Goal: Information Seeking & Learning: Learn about a topic

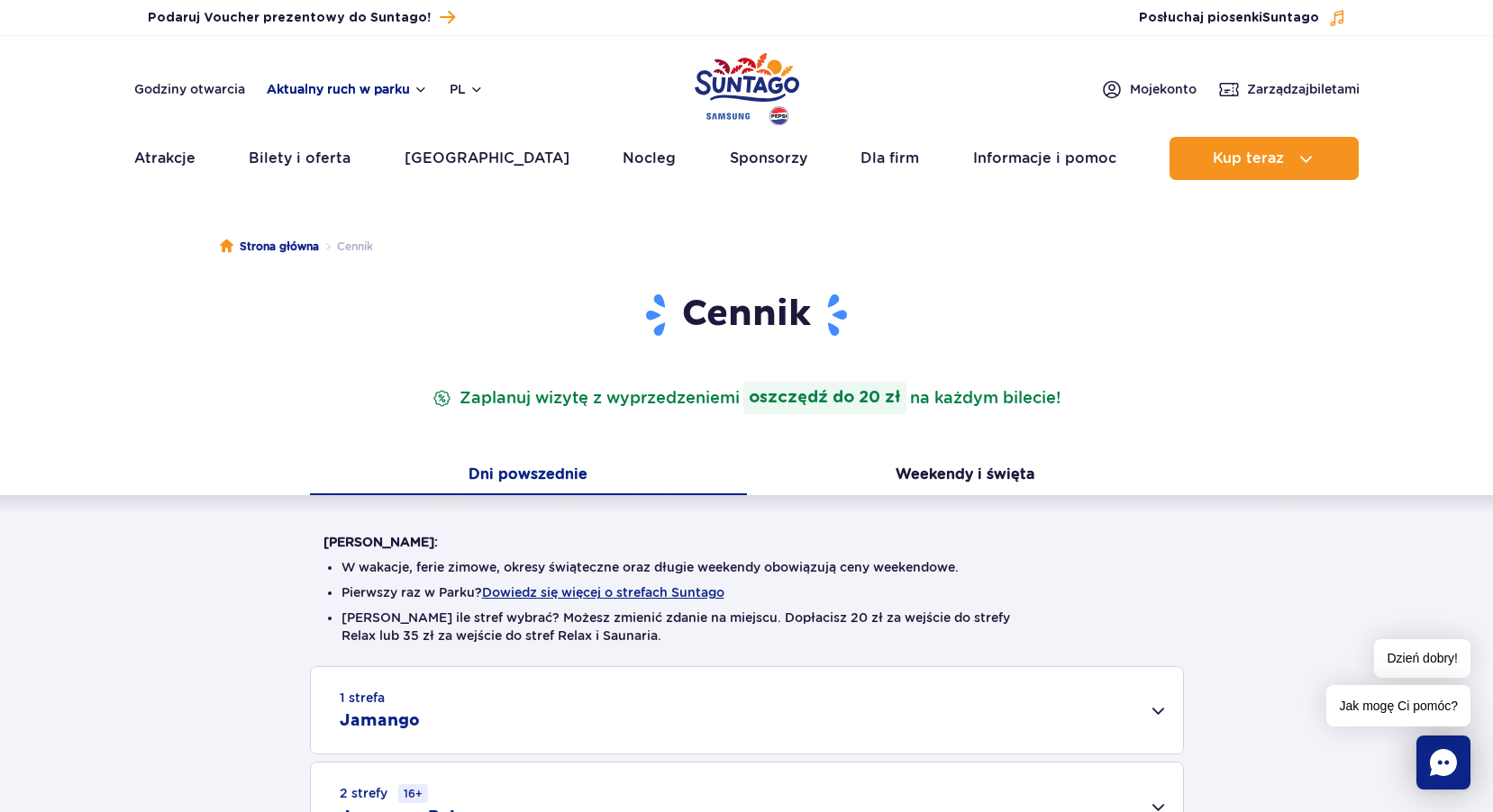
click at [416, 86] on button "Aktualny ruch w parku" at bounding box center [347, 90] width 161 height 15
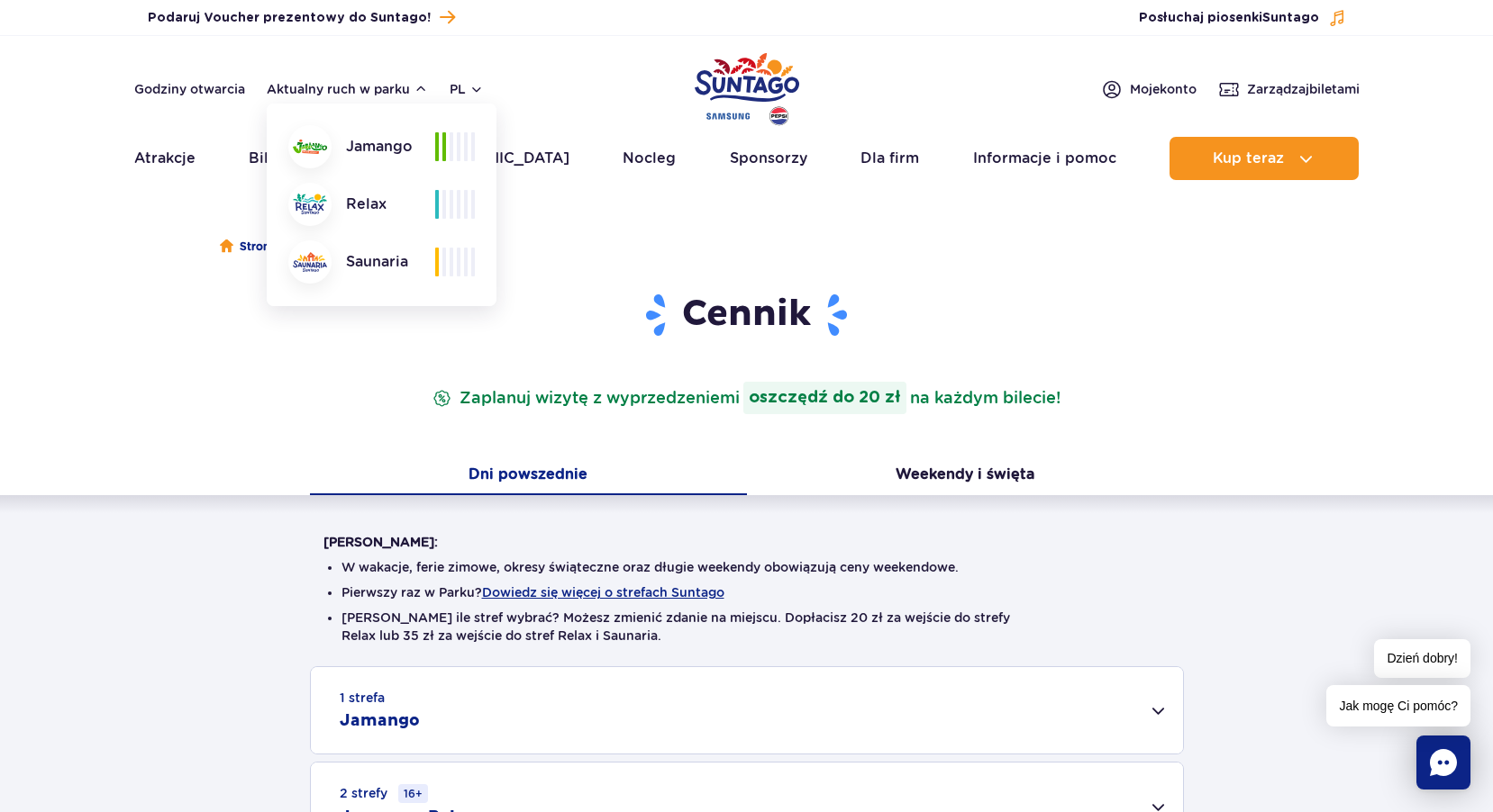
click at [393, 144] on div "Jamango" at bounding box center [361, 146] width 147 height 44
click at [451, 144] on span at bounding box center [451, 146] width 4 height 29
click at [313, 150] on img at bounding box center [309, 147] width 34 height 15
click at [404, 149] on div "Jamango" at bounding box center [361, 146] width 147 height 44
click at [461, 151] on div at bounding box center [455, 146] width 40 height 29
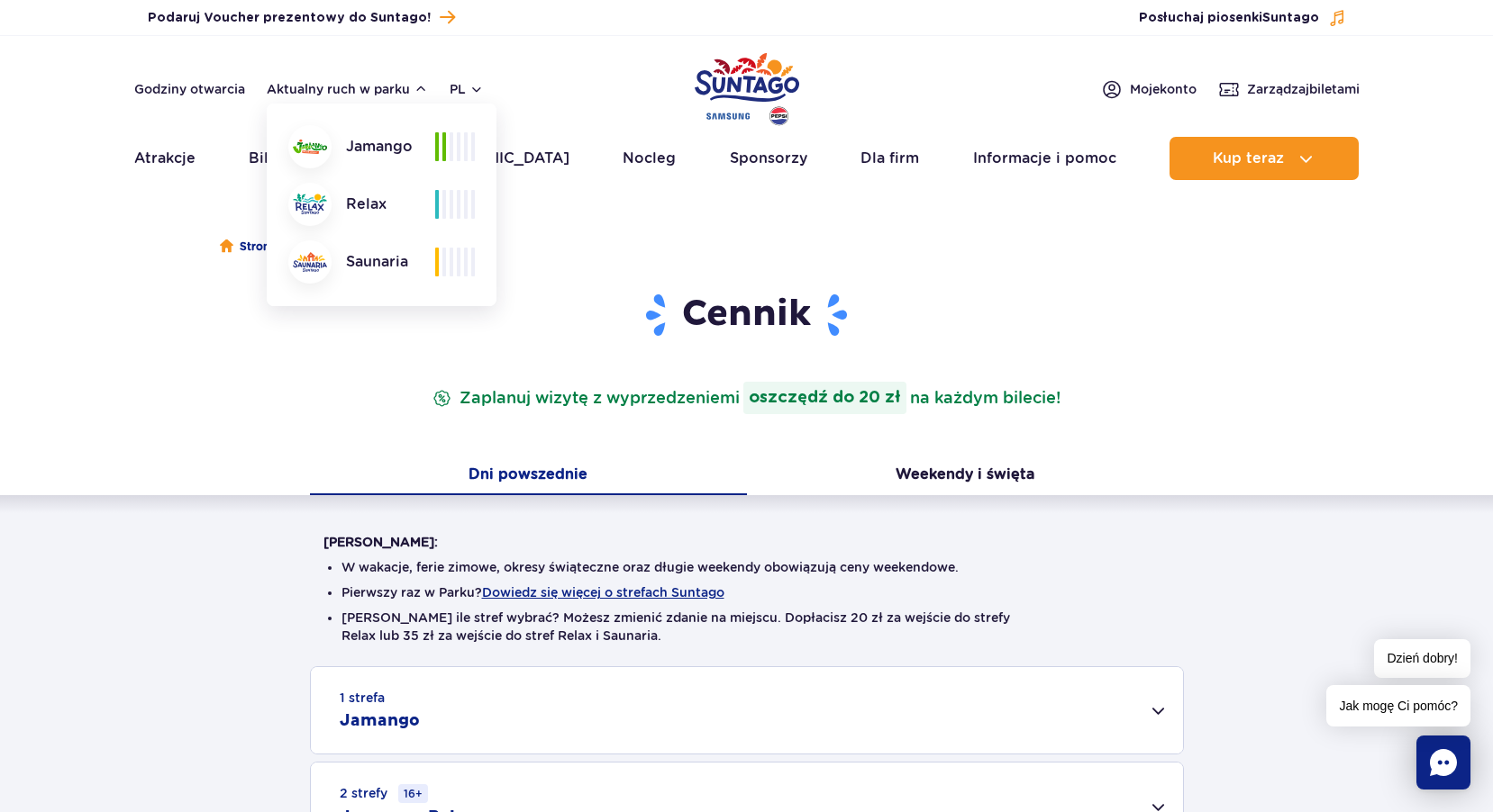
click at [1294, 555] on div "Warto wiedzieć: W wakacje, ferie zimowe, okresy świąteczne oraz długie weekendy…" at bounding box center [746, 721] width 1493 height 452
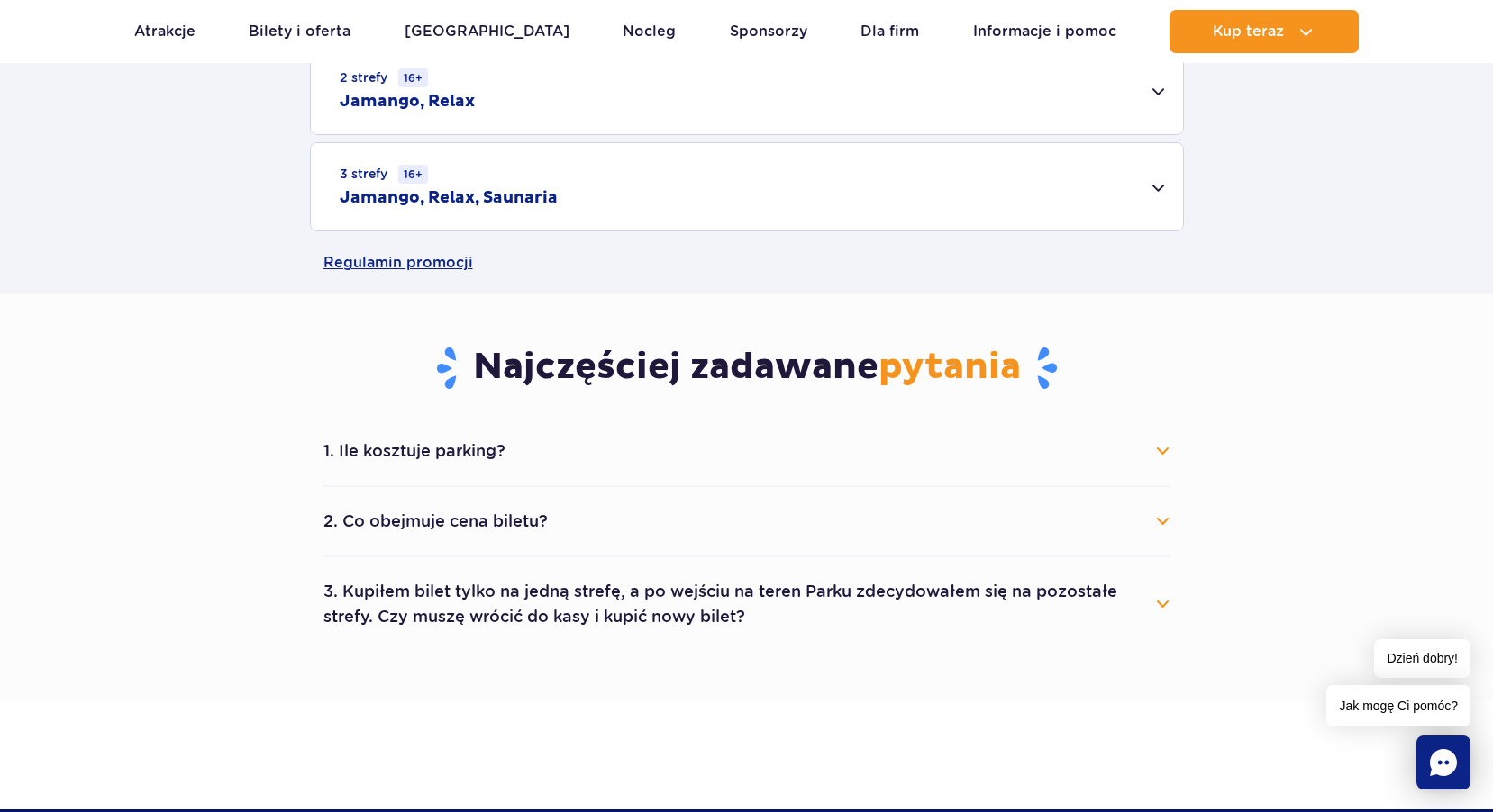
scroll to position [720, 0]
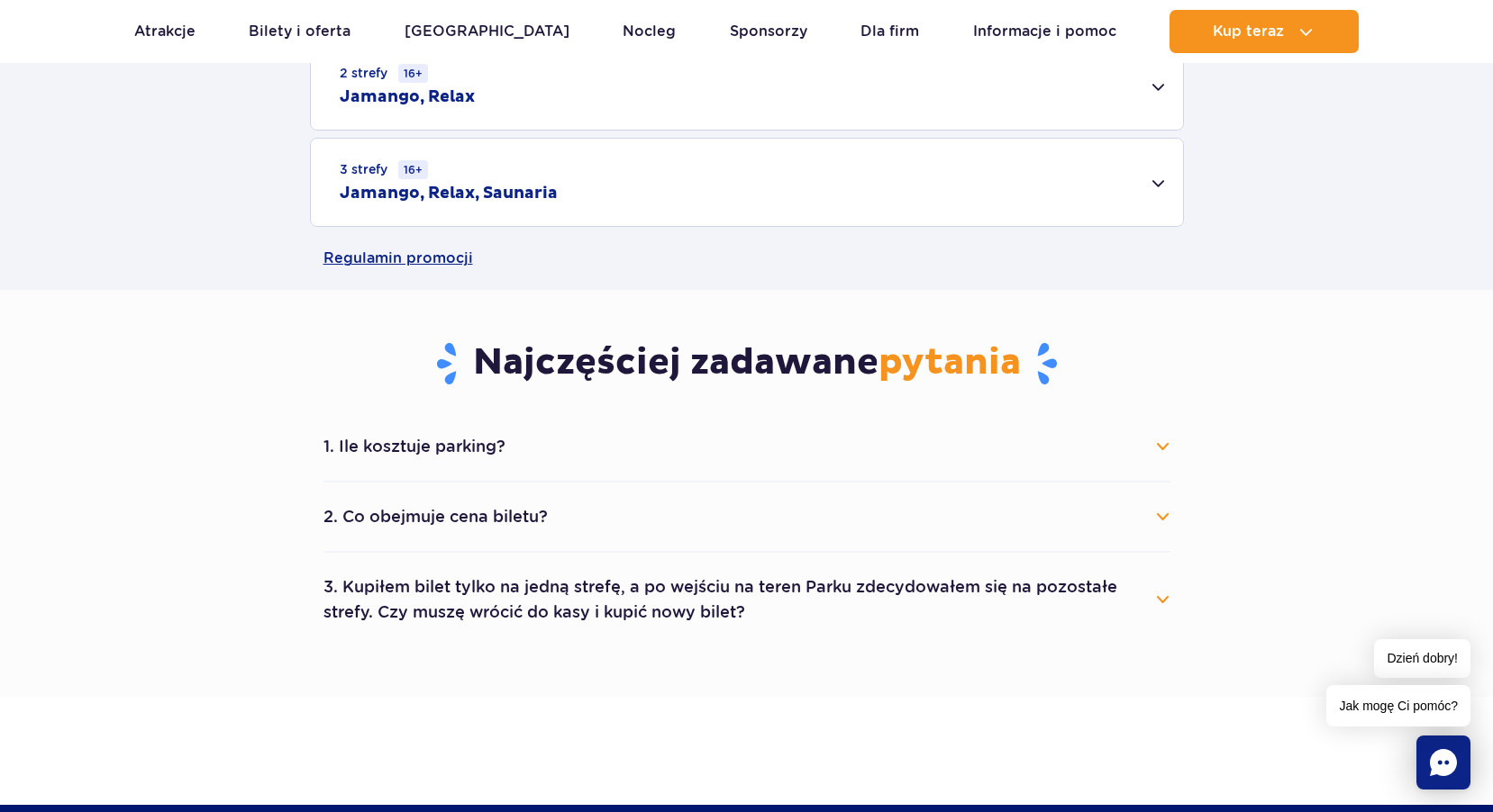
click at [947, 446] on button "1. Ile kosztuje parking?" at bounding box center [746, 446] width 847 height 40
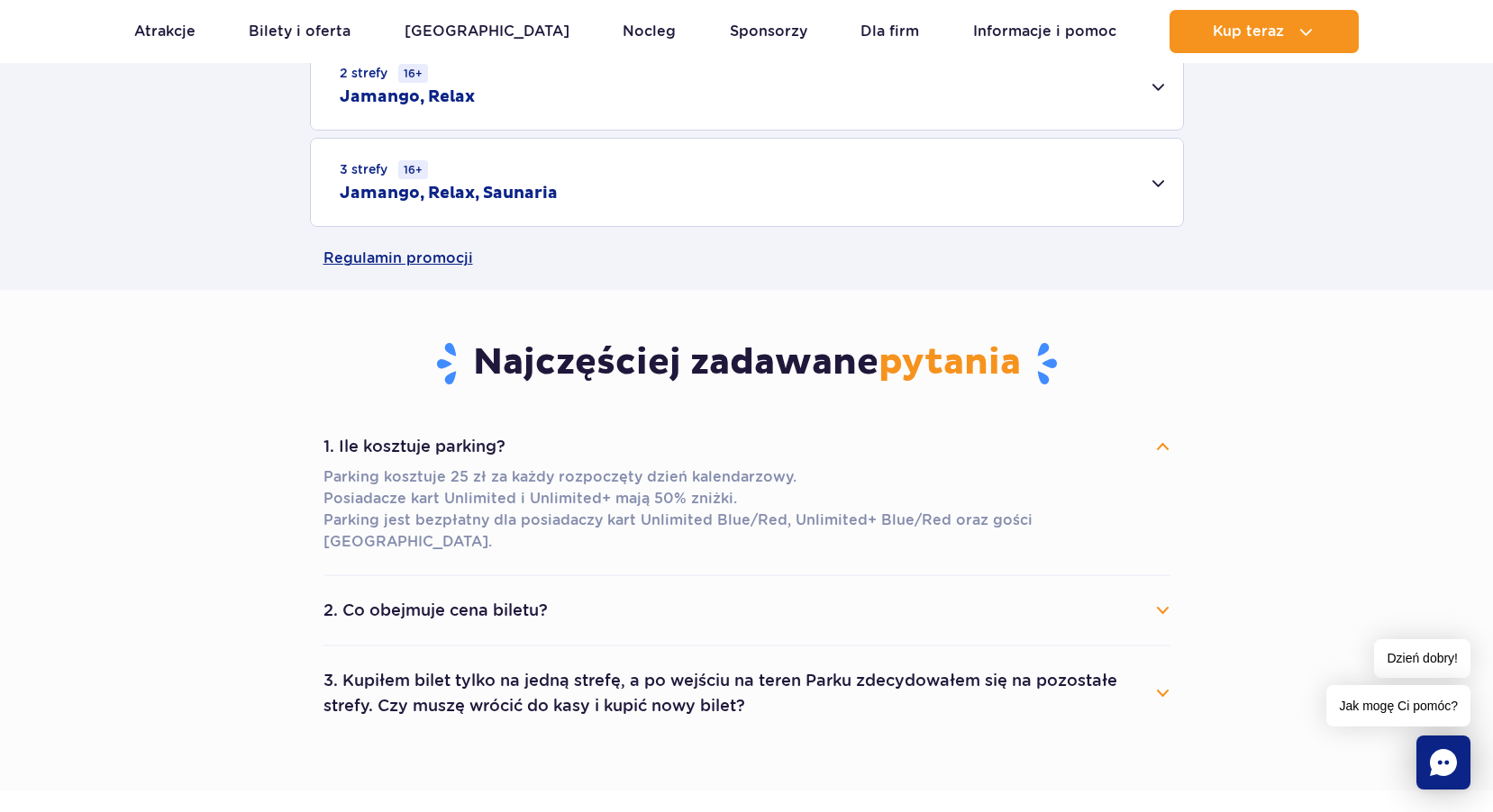
click at [543, 591] on button "2. Co obejmuje cena biletu?" at bounding box center [746, 610] width 847 height 40
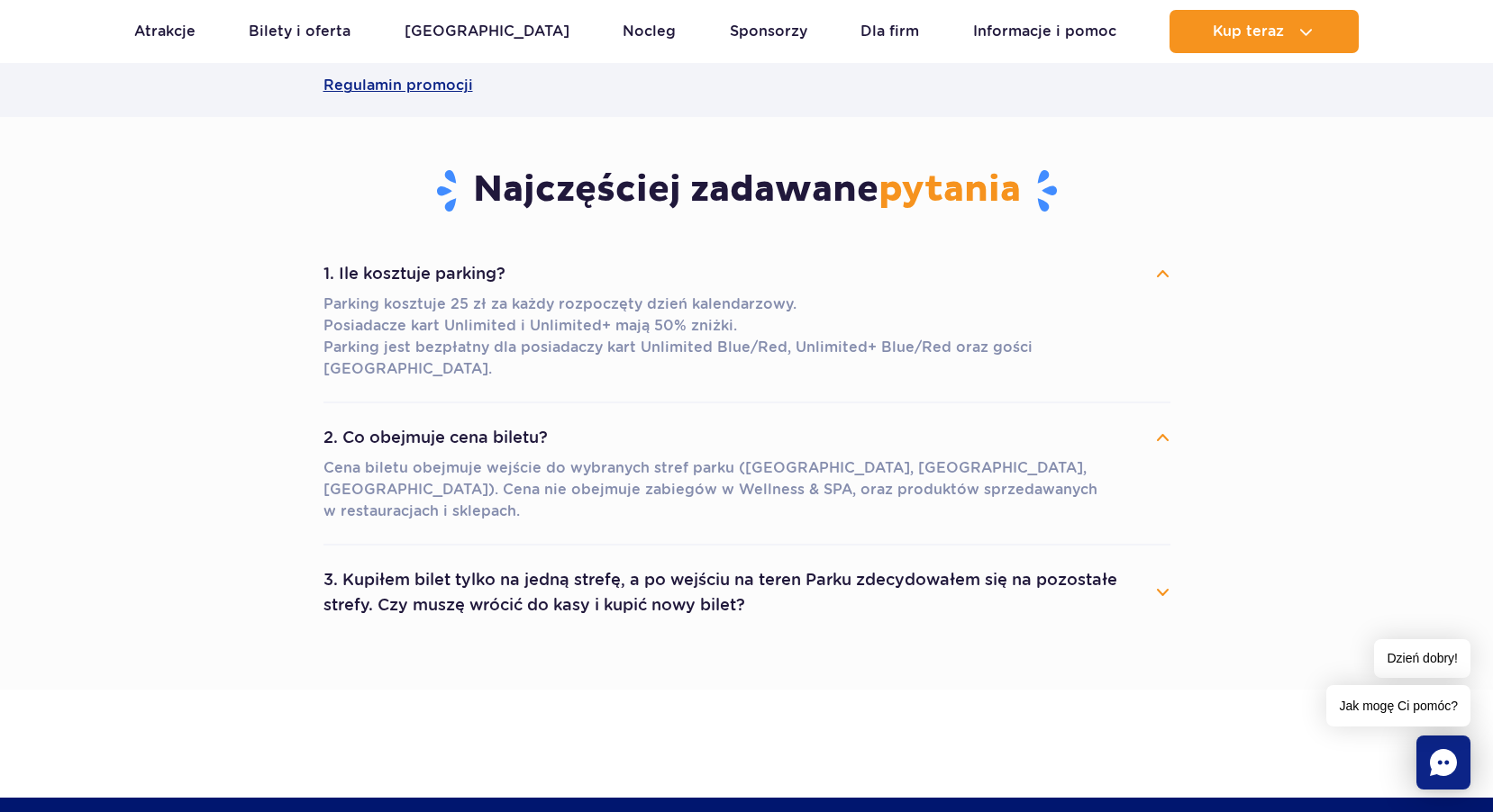
scroll to position [901, 0]
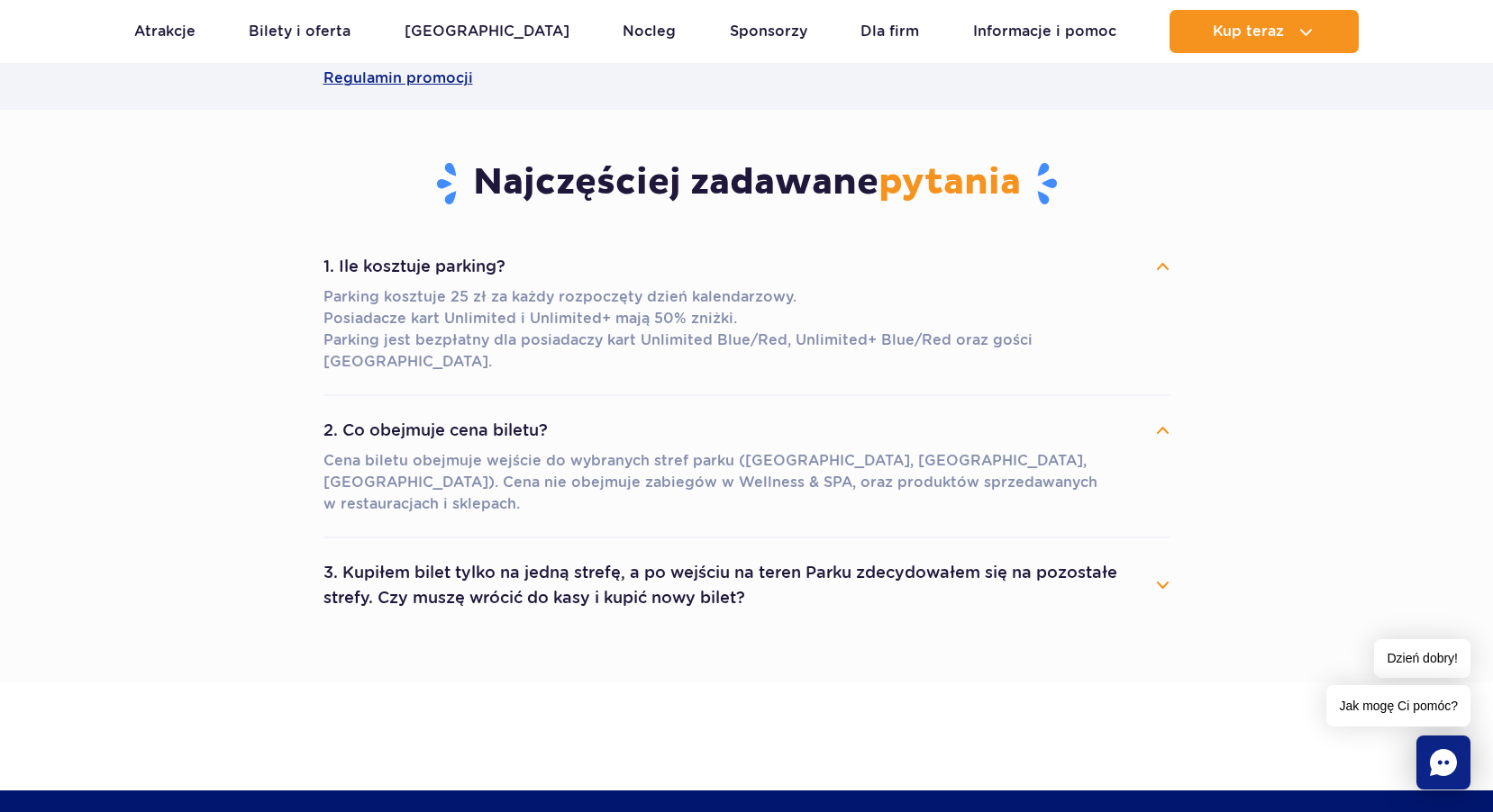
click at [972, 553] on button "3. Kupiłem bilet tylko na jedną strefę, a po wejściu na teren Parku zdecydowałe…" at bounding box center [746, 585] width 847 height 65
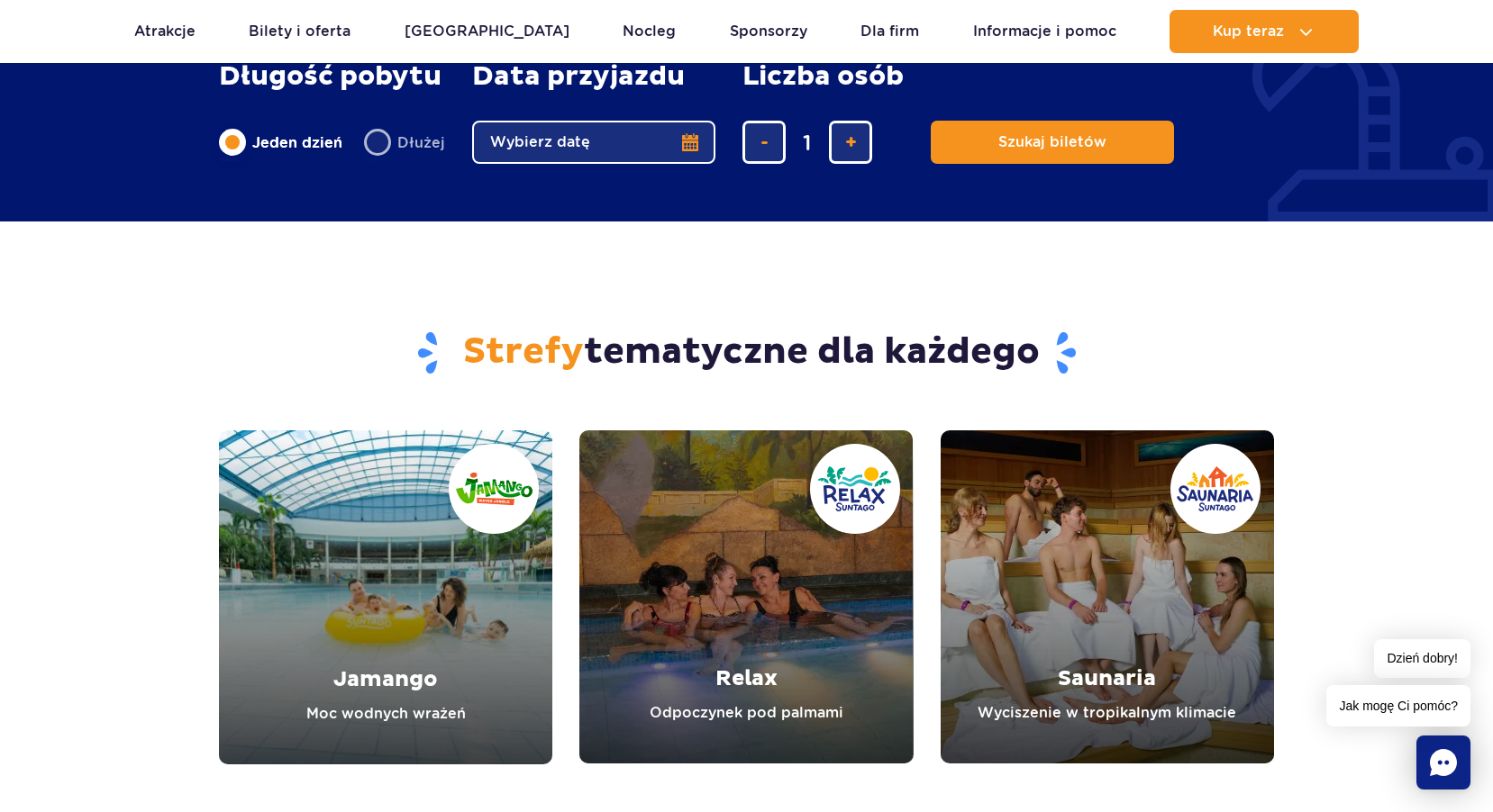
scroll to position [1892, 0]
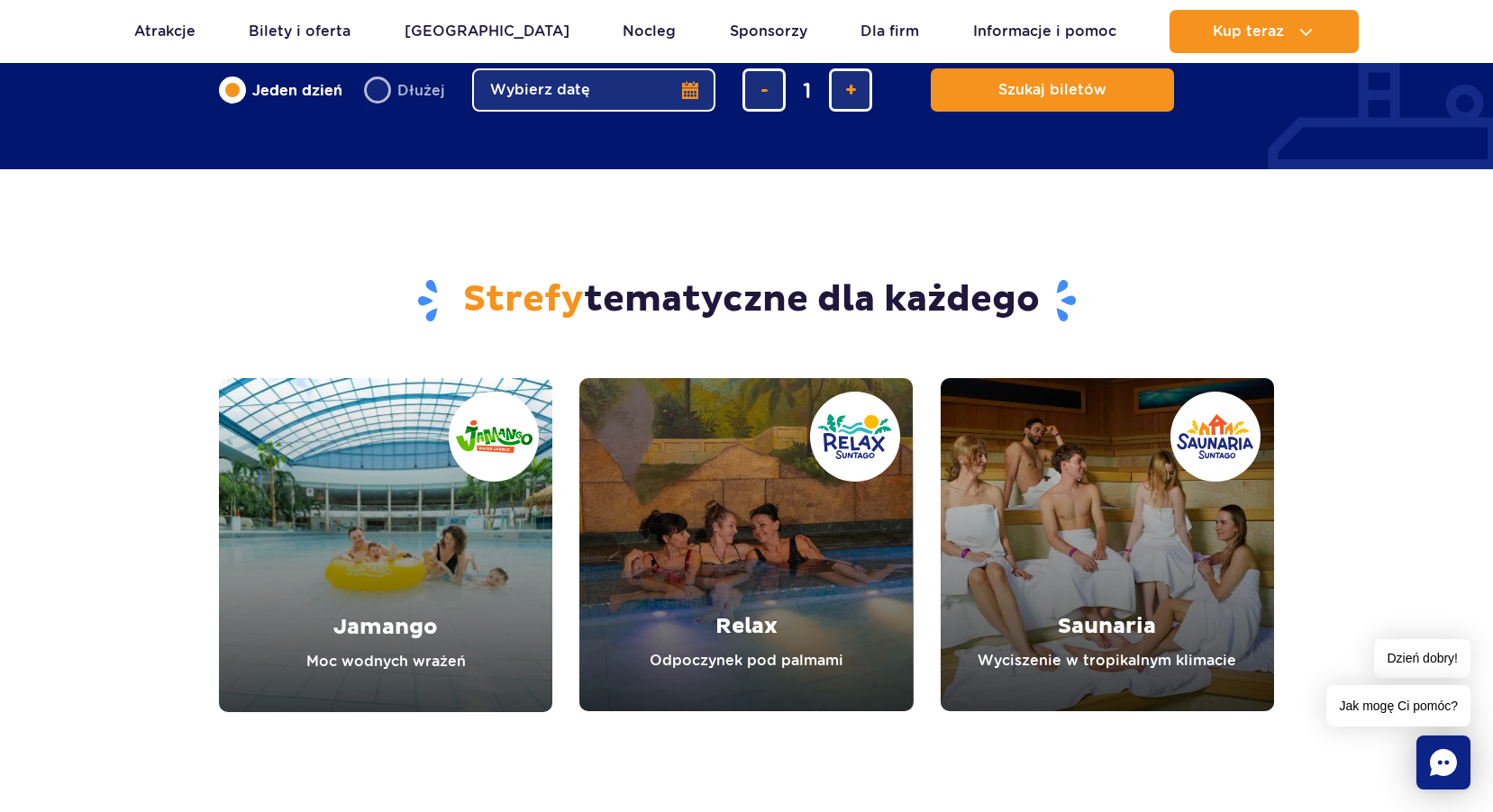
click at [393, 535] on link "Jamango" at bounding box center [385, 545] width 333 height 334
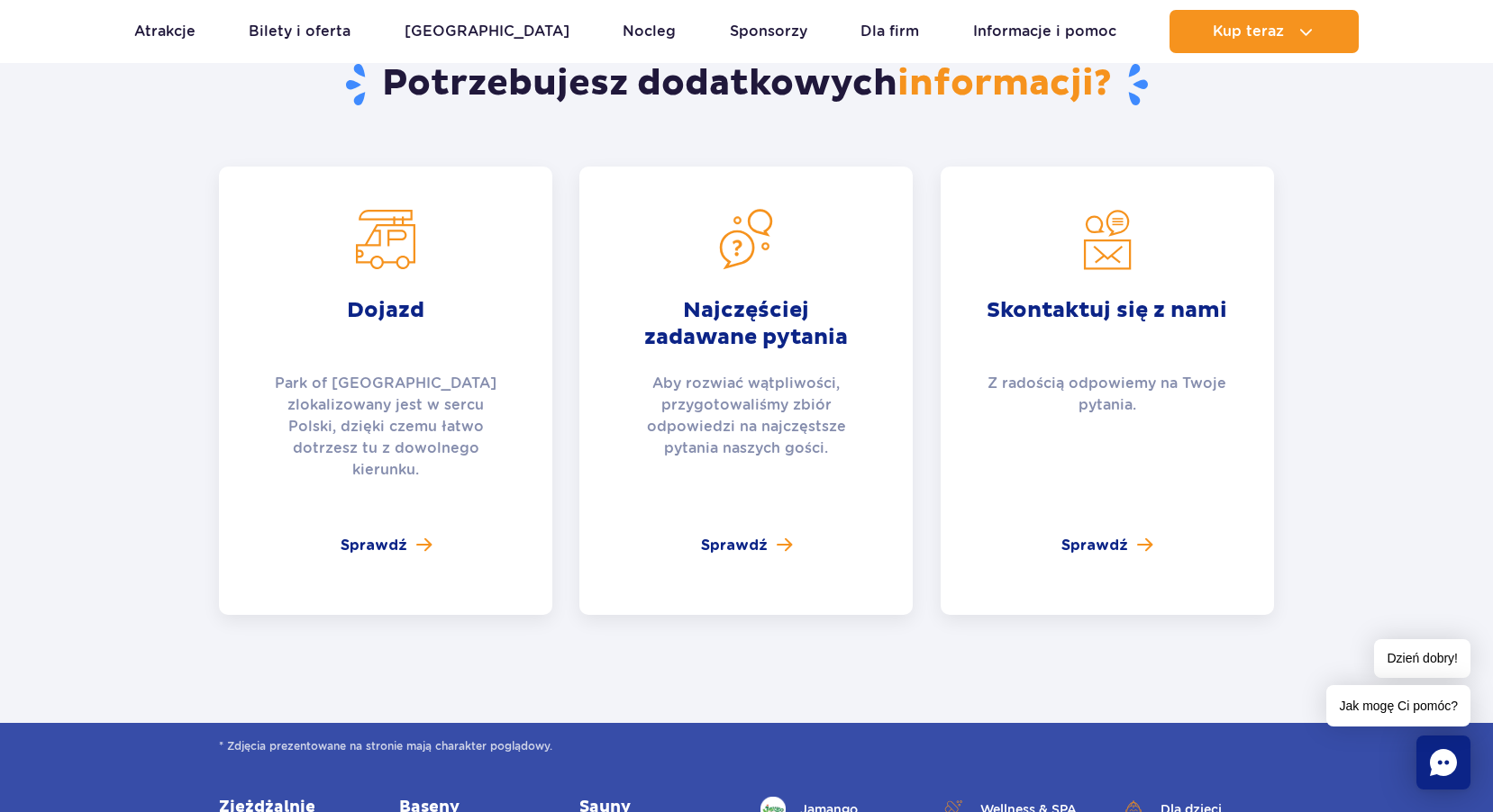
scroll to position [3963, 0]
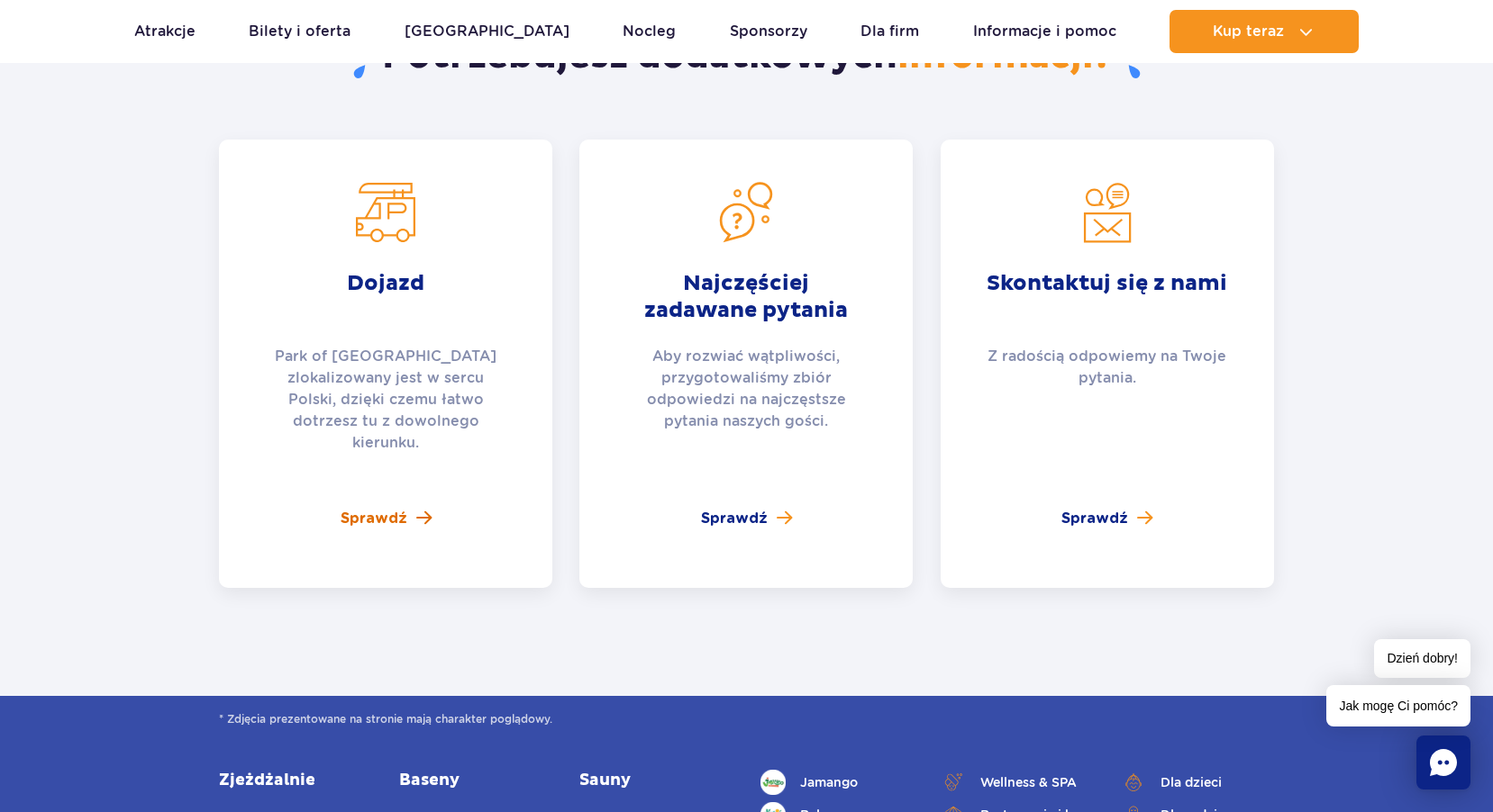
click at [367, 508] on span "Sprawdź" at bounding box center [374, 518] width 67 height 21
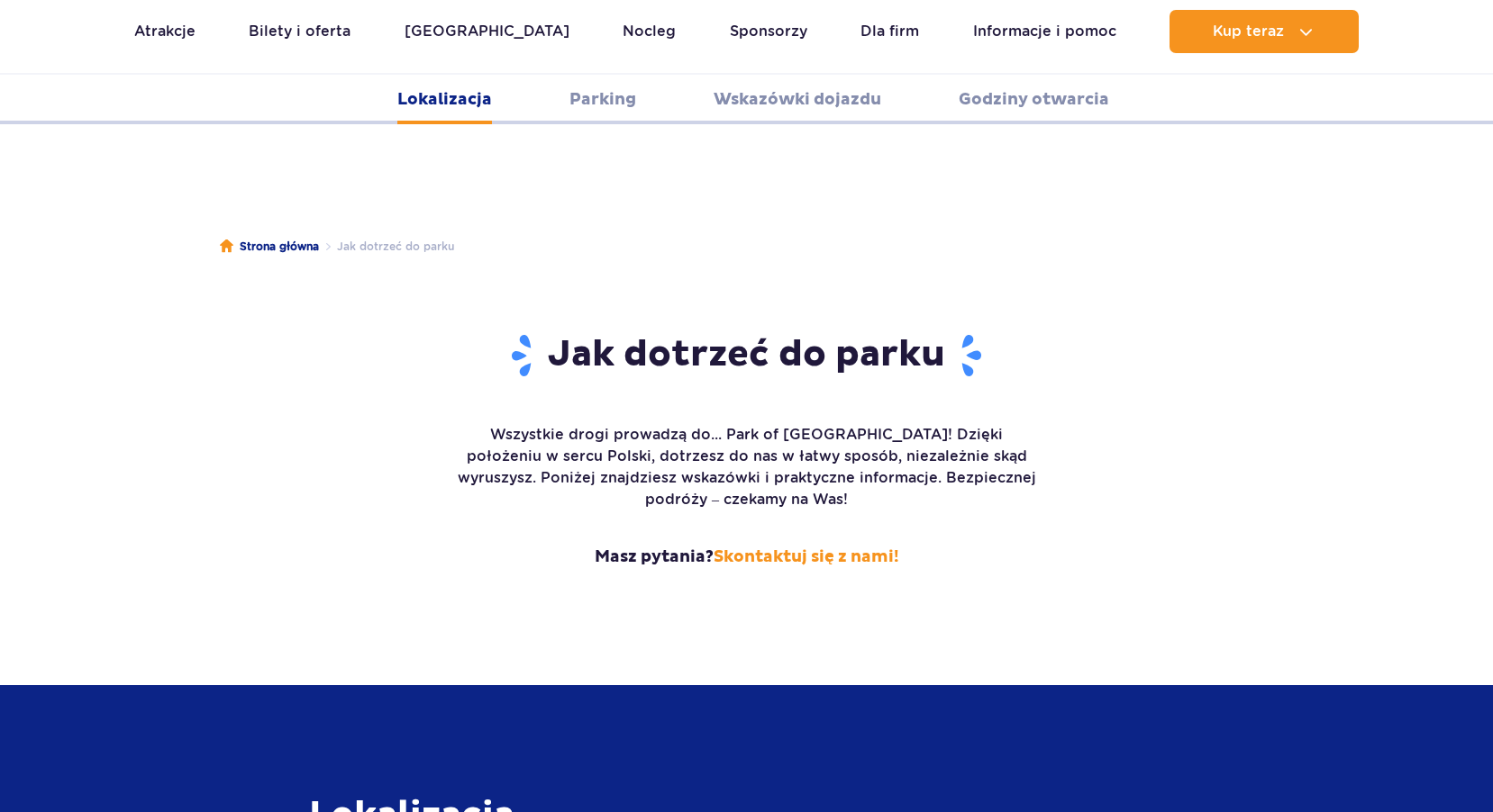
scroll to position [2263, 0]
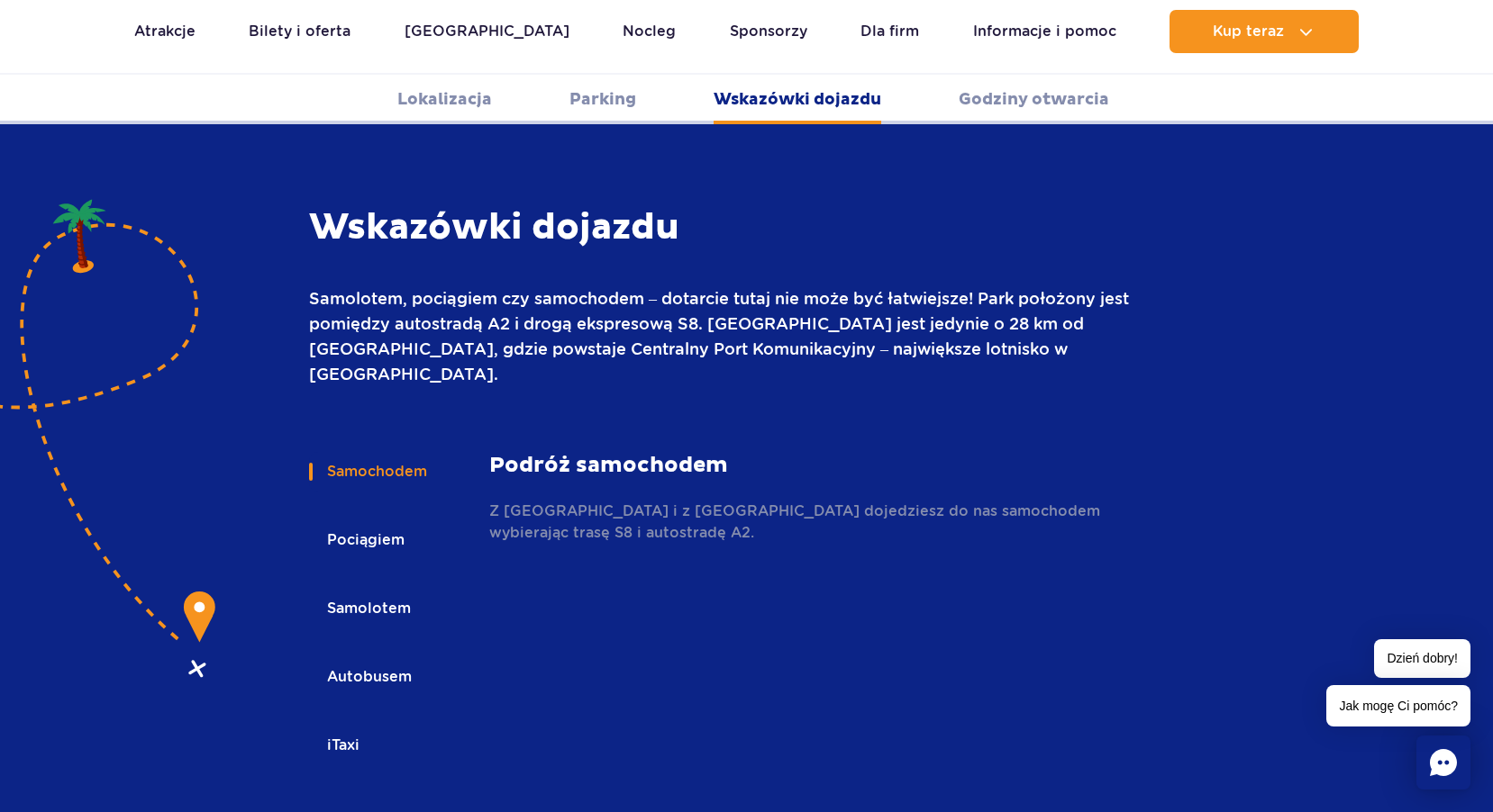
click at [364, 520] on button "Pociągiem" at bounding box center [365, 540] width 111 height 40
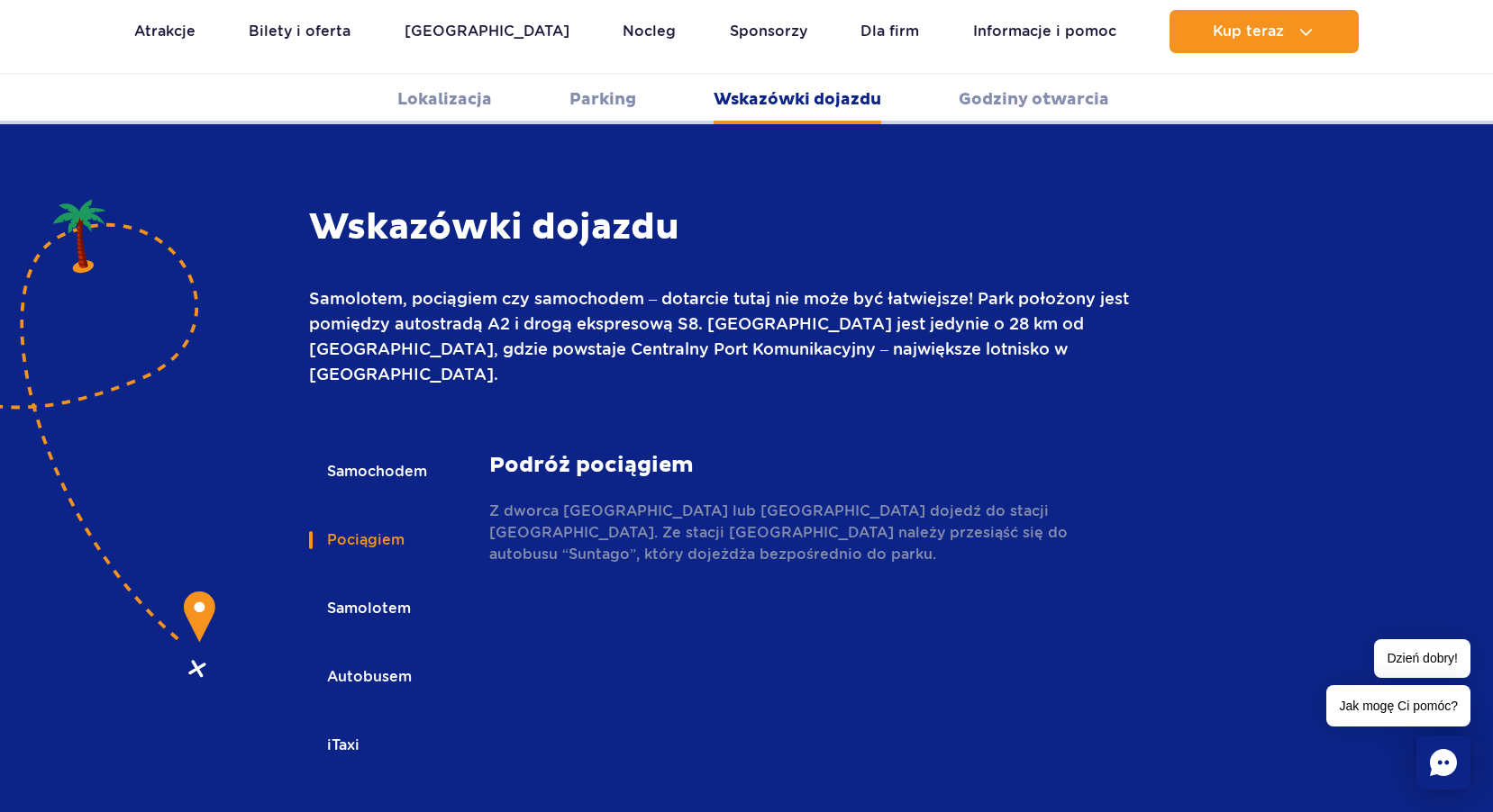
click at [372, 589] on button "Samolotem" at bounding box center [368, 608] width 117 height 40
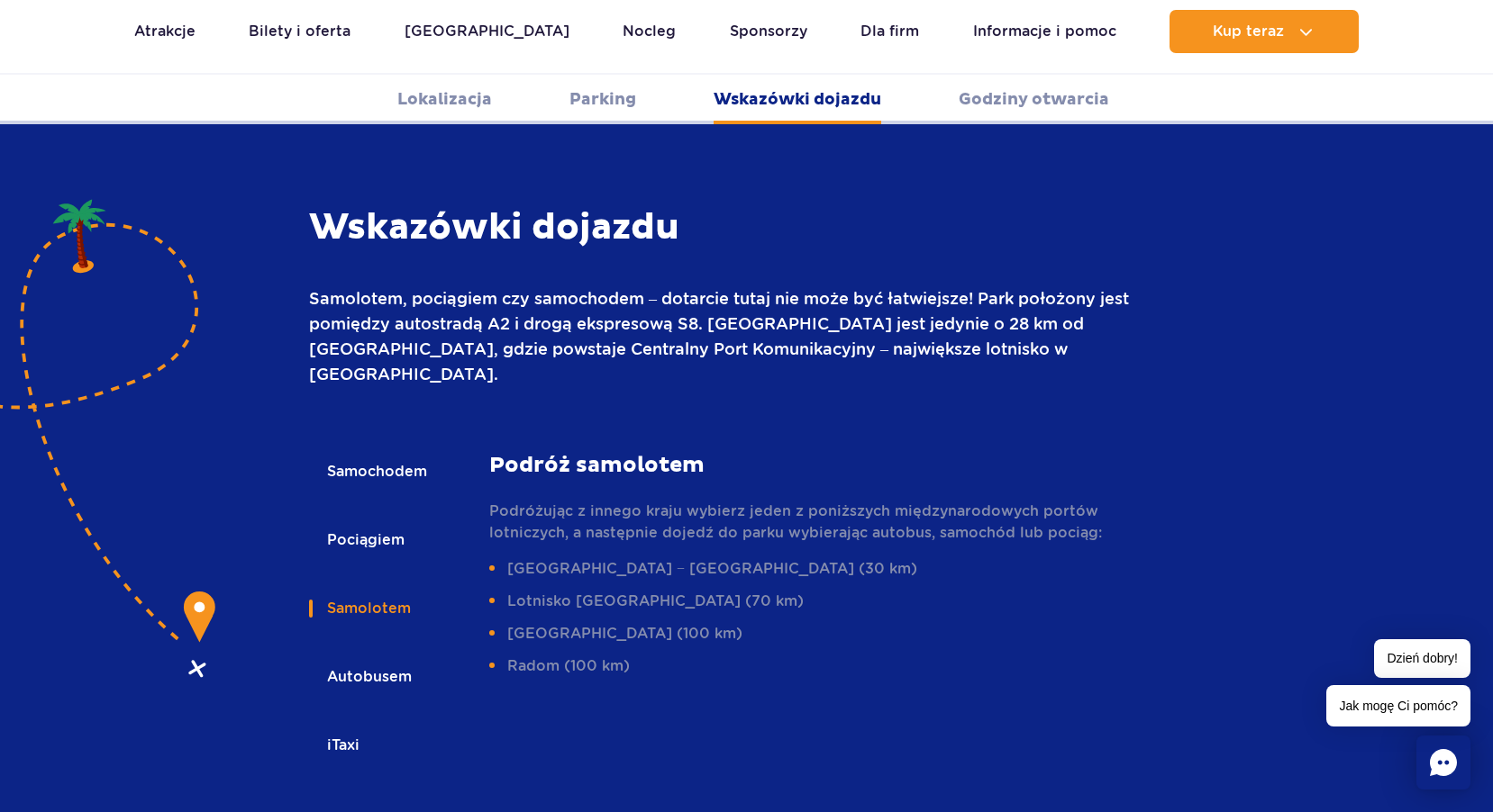
click at [365, 657] on button "Autobusem" at bounding box center [368, 677] width 118 height 40
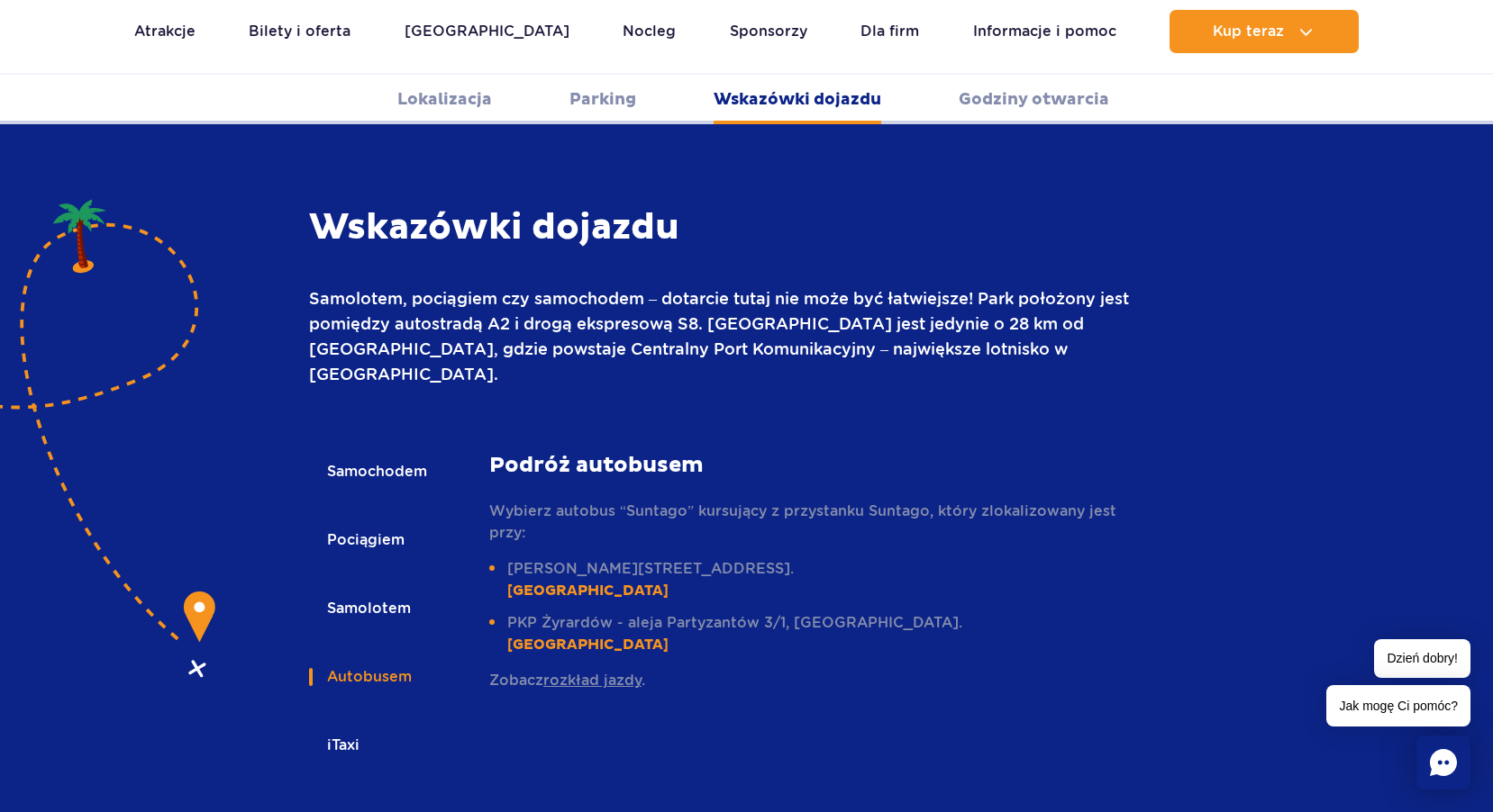
click at [349, 726] on button "iTaxi" at bounding box center [342, 745] width 66 height 40
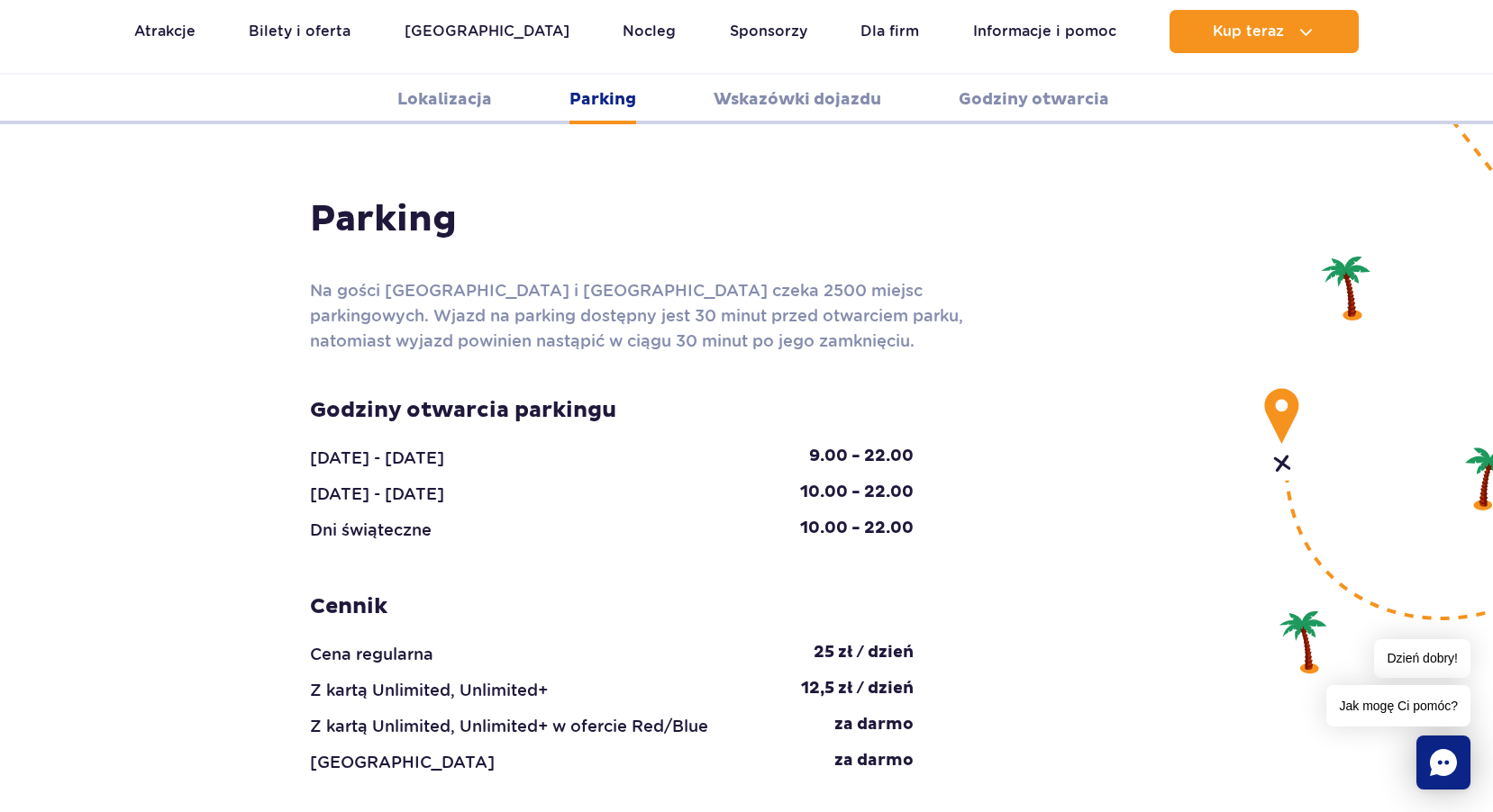
scroll to position [1676, 0]
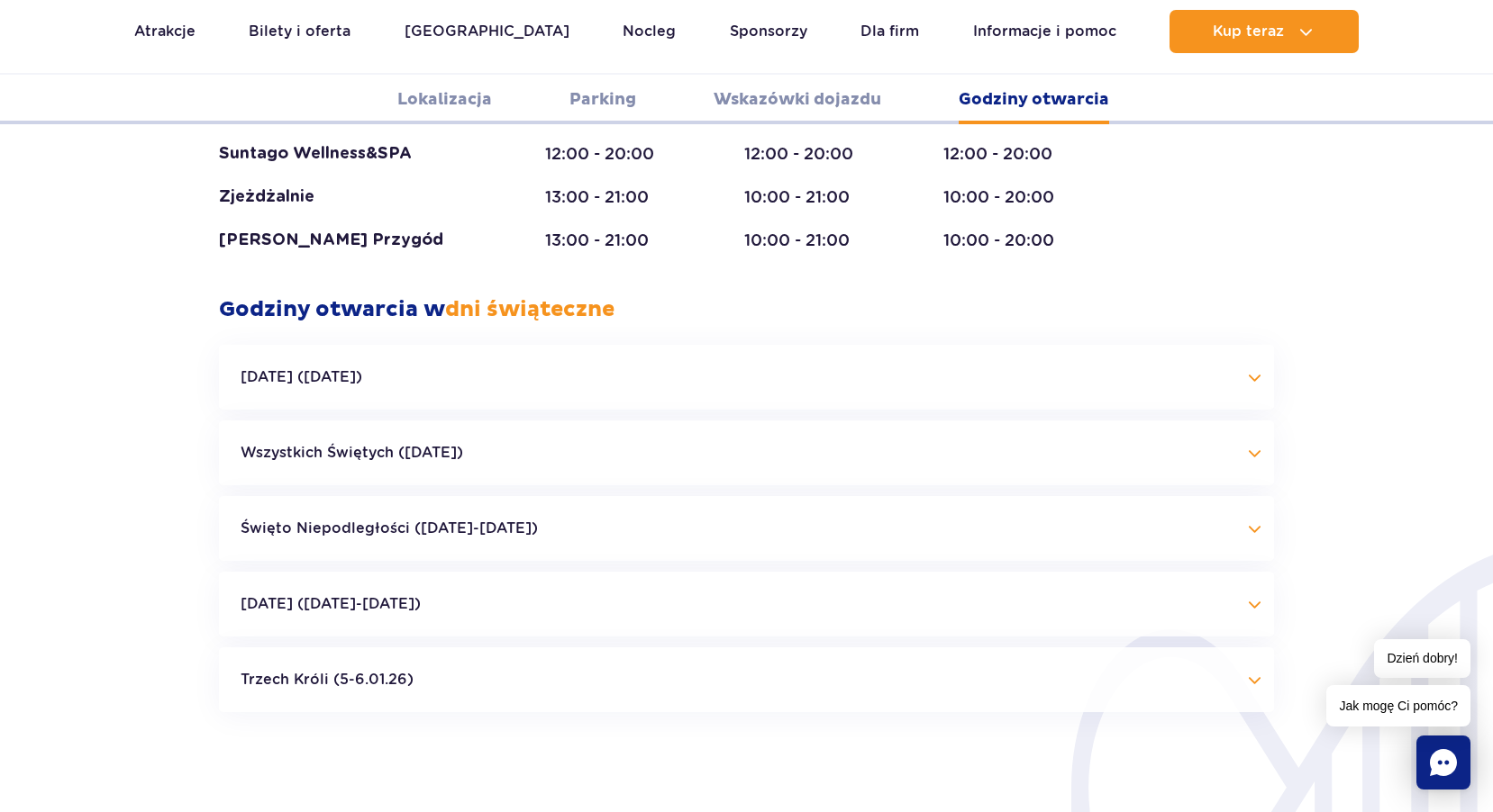
scroll to position [3837, 0]
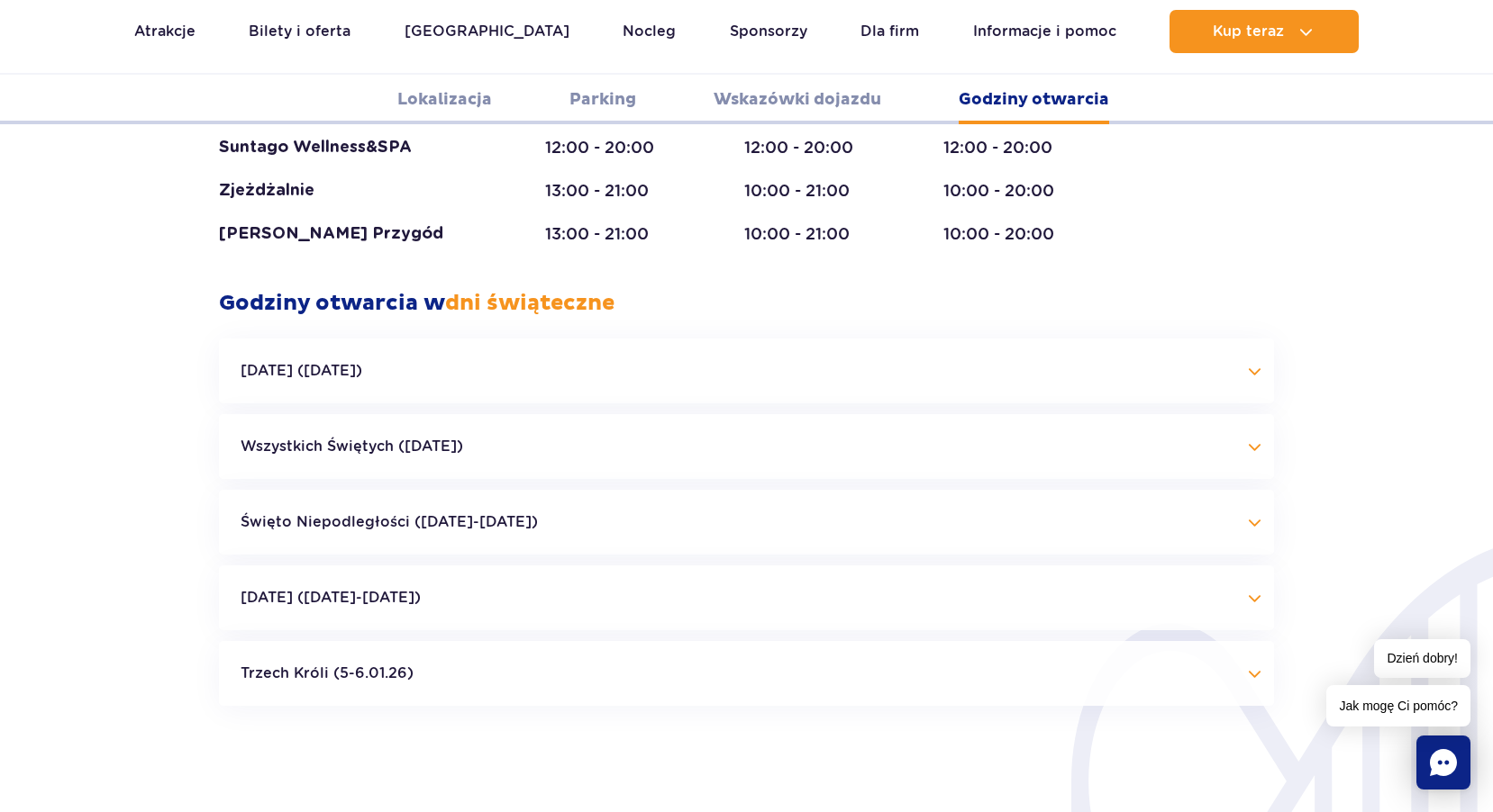
click at [478, 490] on button "Święto Niepodległości ([DATE]-[DATE])" at bounding box center [746, 522] width 1055 height 65
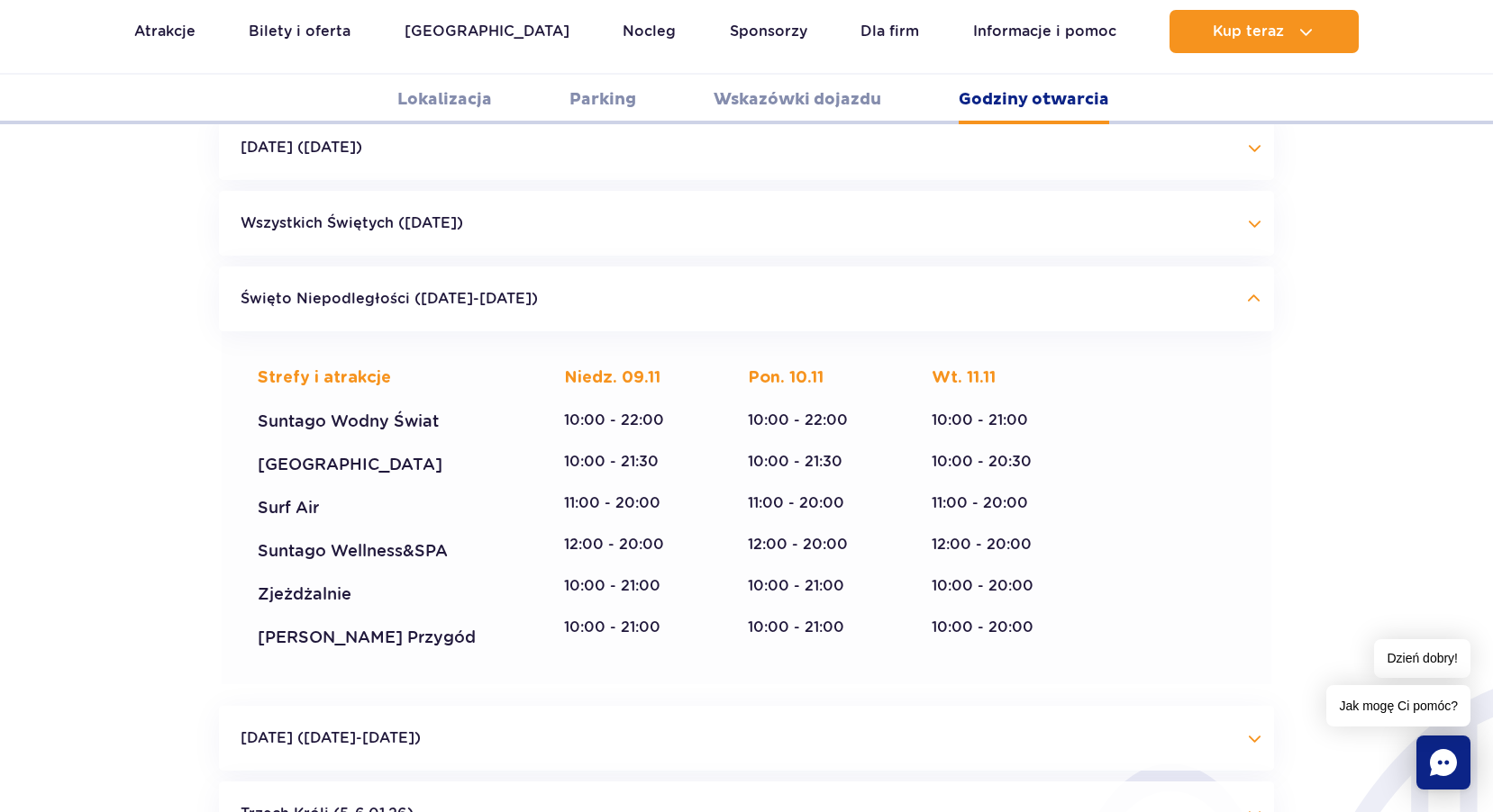
scroll to position [4107, 0]
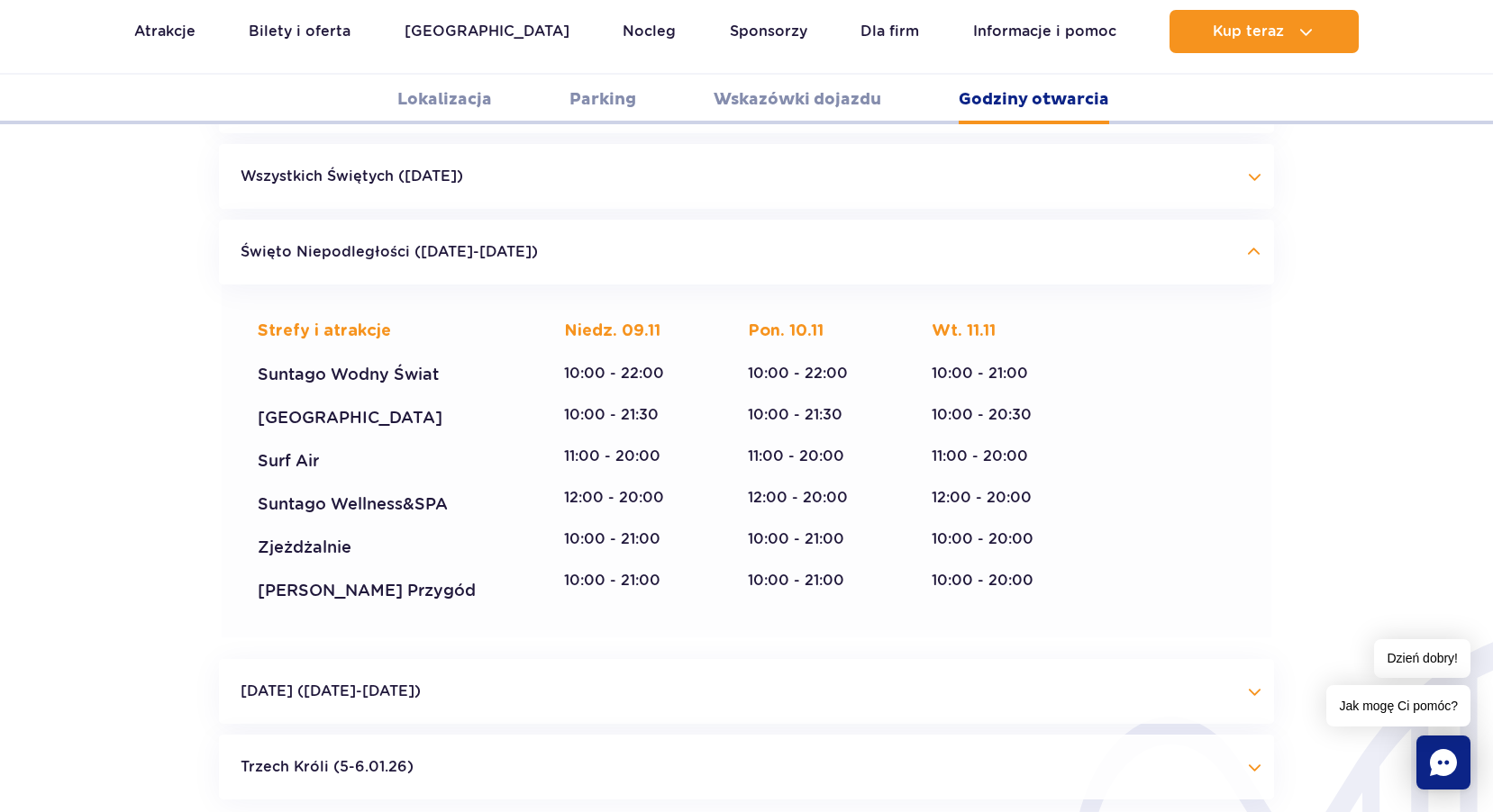
click at [447, 659] on button "[DATE] ([DATE]-[DATE])" at bounding box center [746, 692] width 1055 height 65
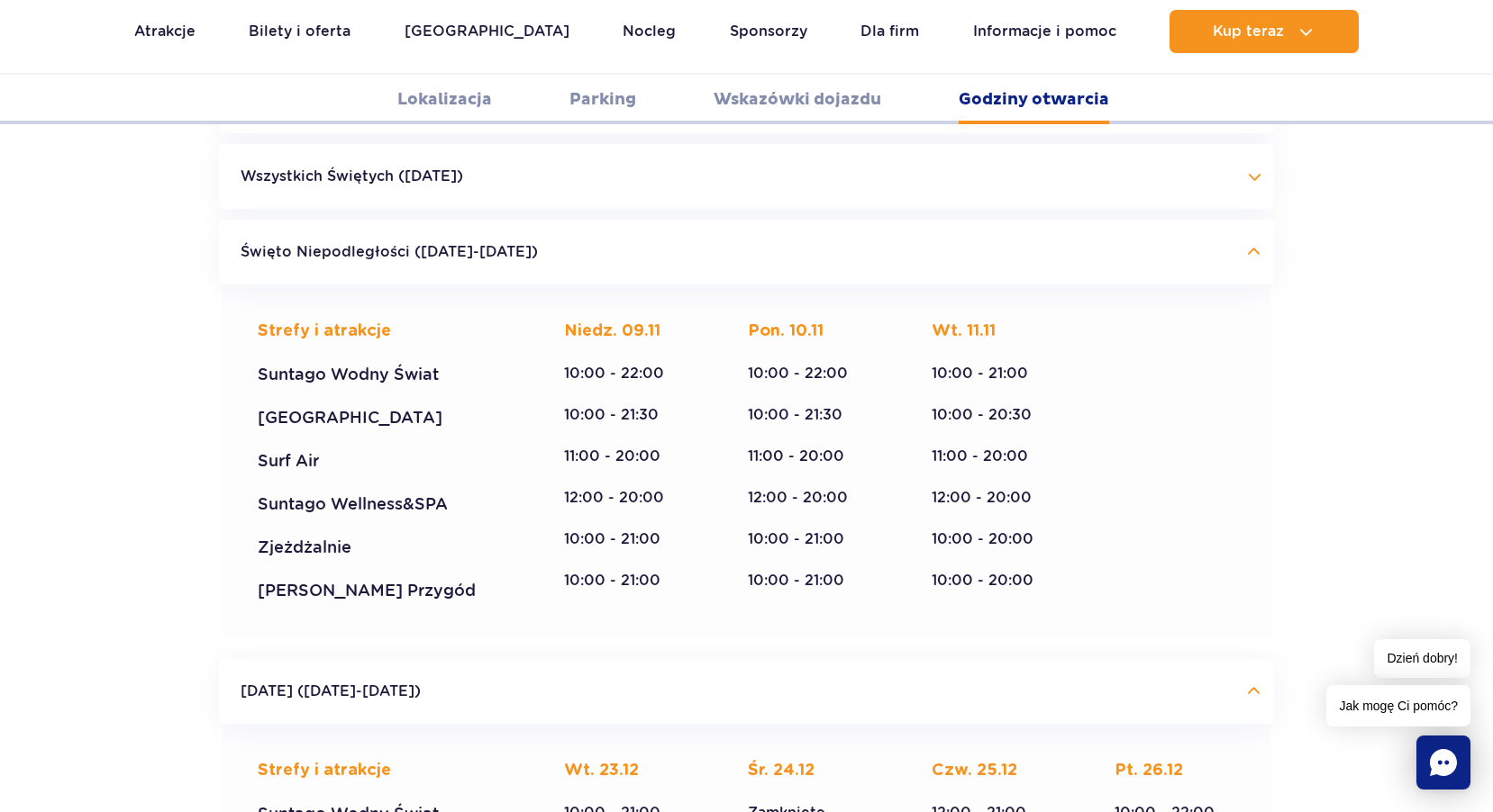
drag, startPoint x: 972, startPoint y: 425, endPoint x: 859, endPoint y: 564, distance: 179.1
click at [859, 564] on div "Strefy i atrakcje Suntago Wodny Świat Crocodile Island Surf Air Suntago Wellnes…" at bounding box center [746, 460] width 1049 height 353
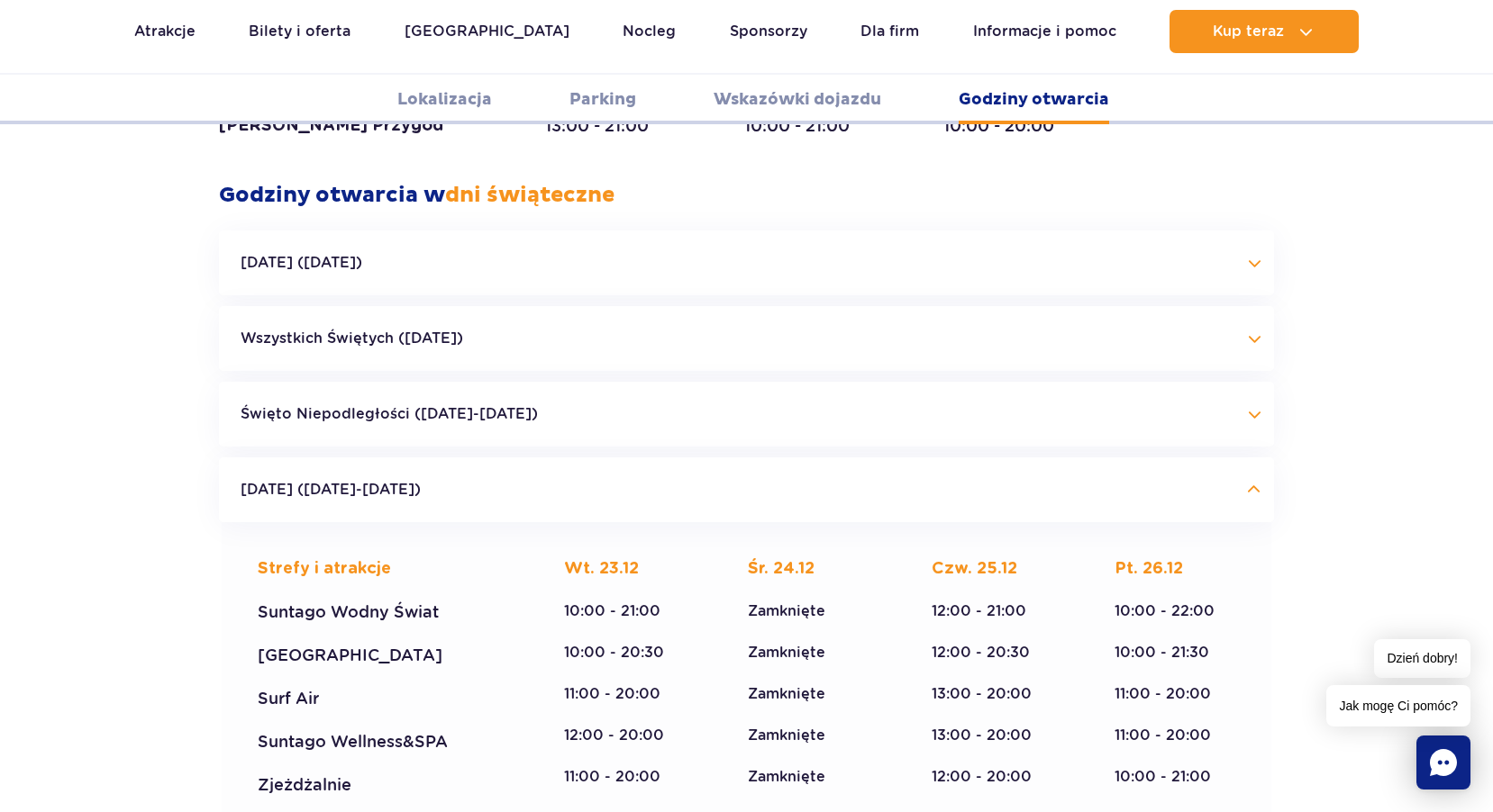
scroll to position [3747, 0]
